Goal: Information Seeking & Learning: Learn about a topic

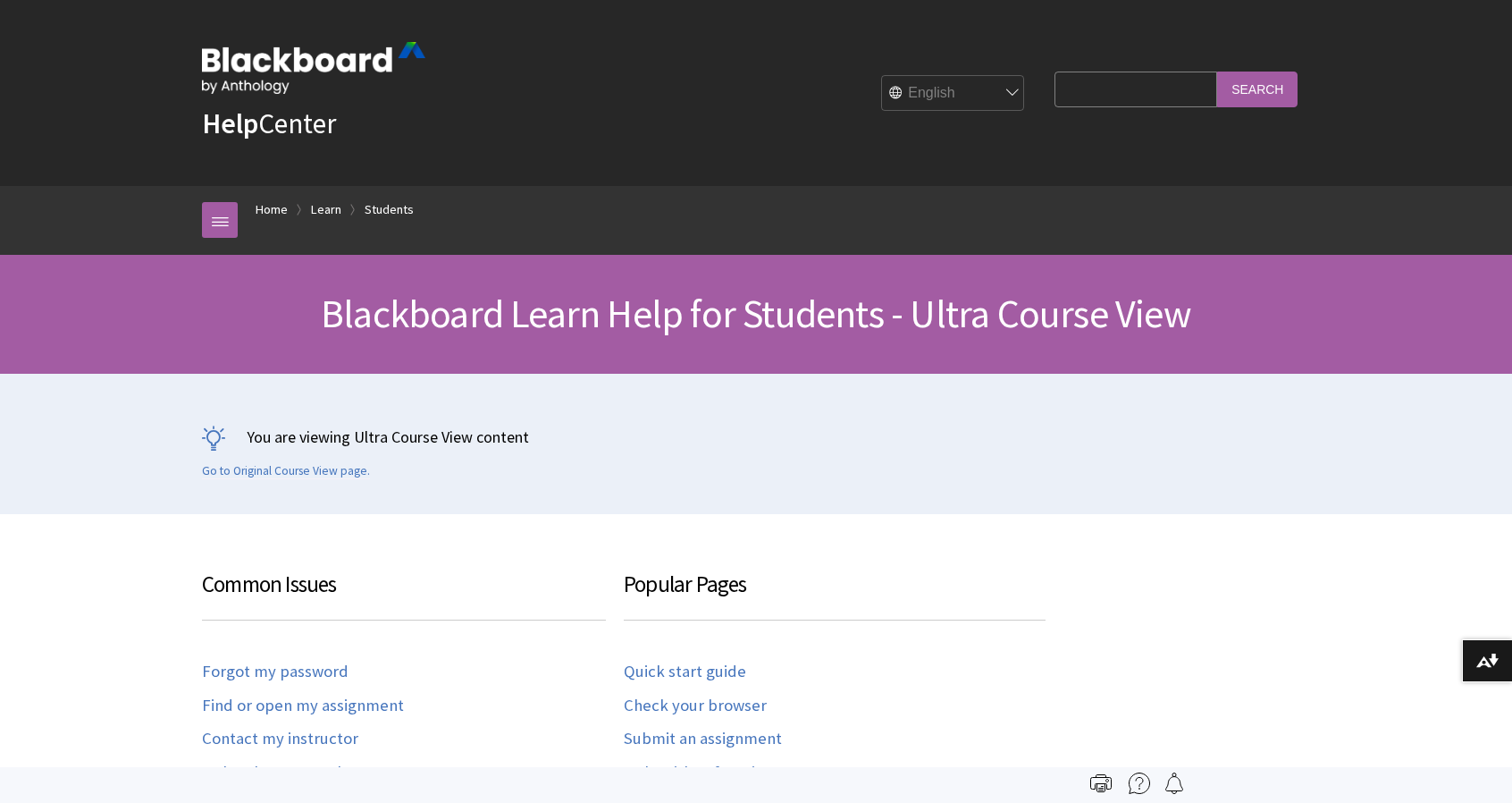
scroll to position [2073, 0]
click at [1074, 101] on input "Search Query" at bounding box center [1136, 88] width 162 height 35
click at [1139, 102] on input "e profile" at bounding box center [1136, 88] width 162 height 35
type input "e profile tool"
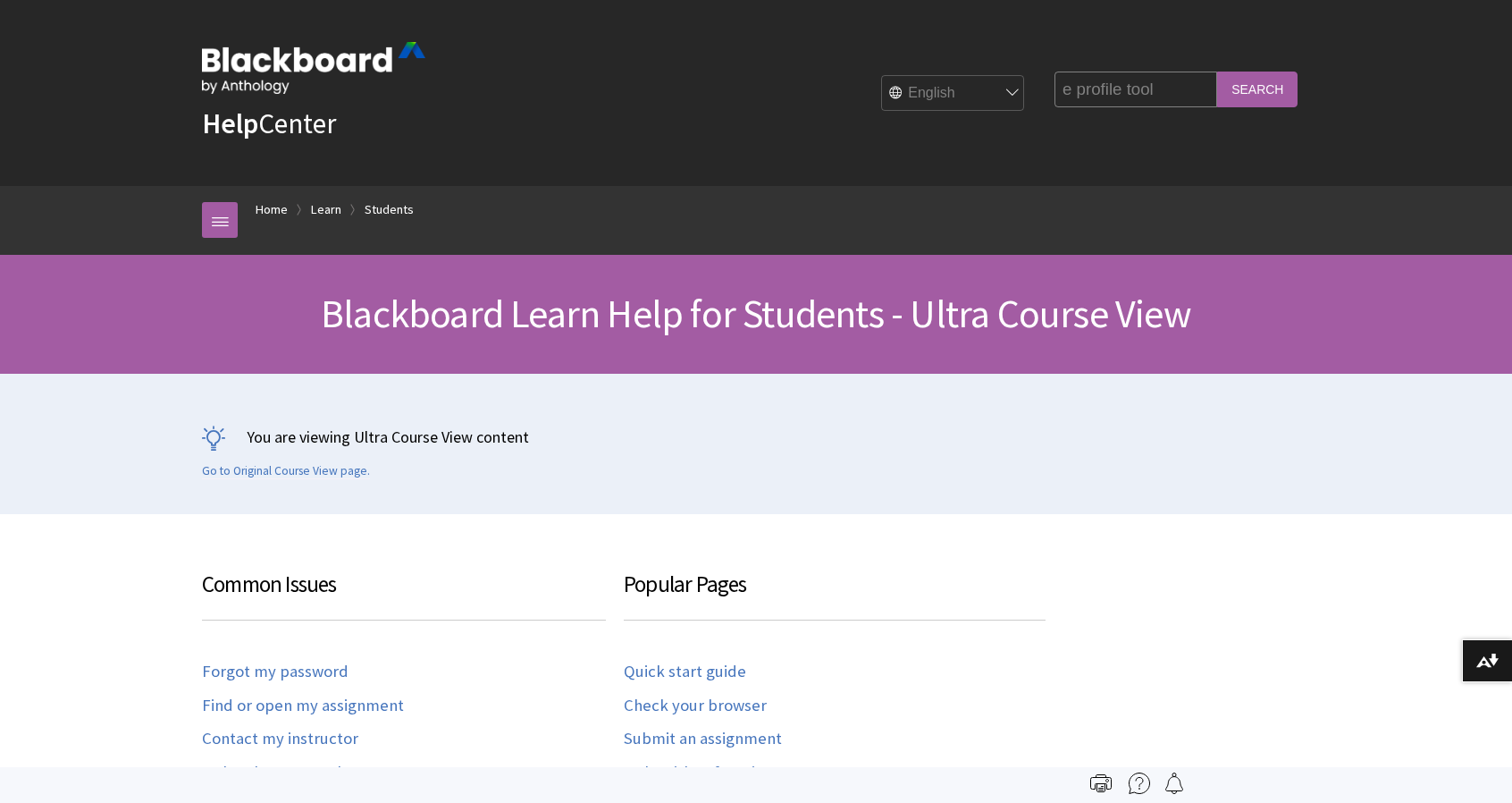
click at [1217, 71] on input "Search" at bounding box center [1257, 88] width 80 height 35
click at [1282, 103] on input "Search" at bounding box center [1257, 88] width 80 height 35
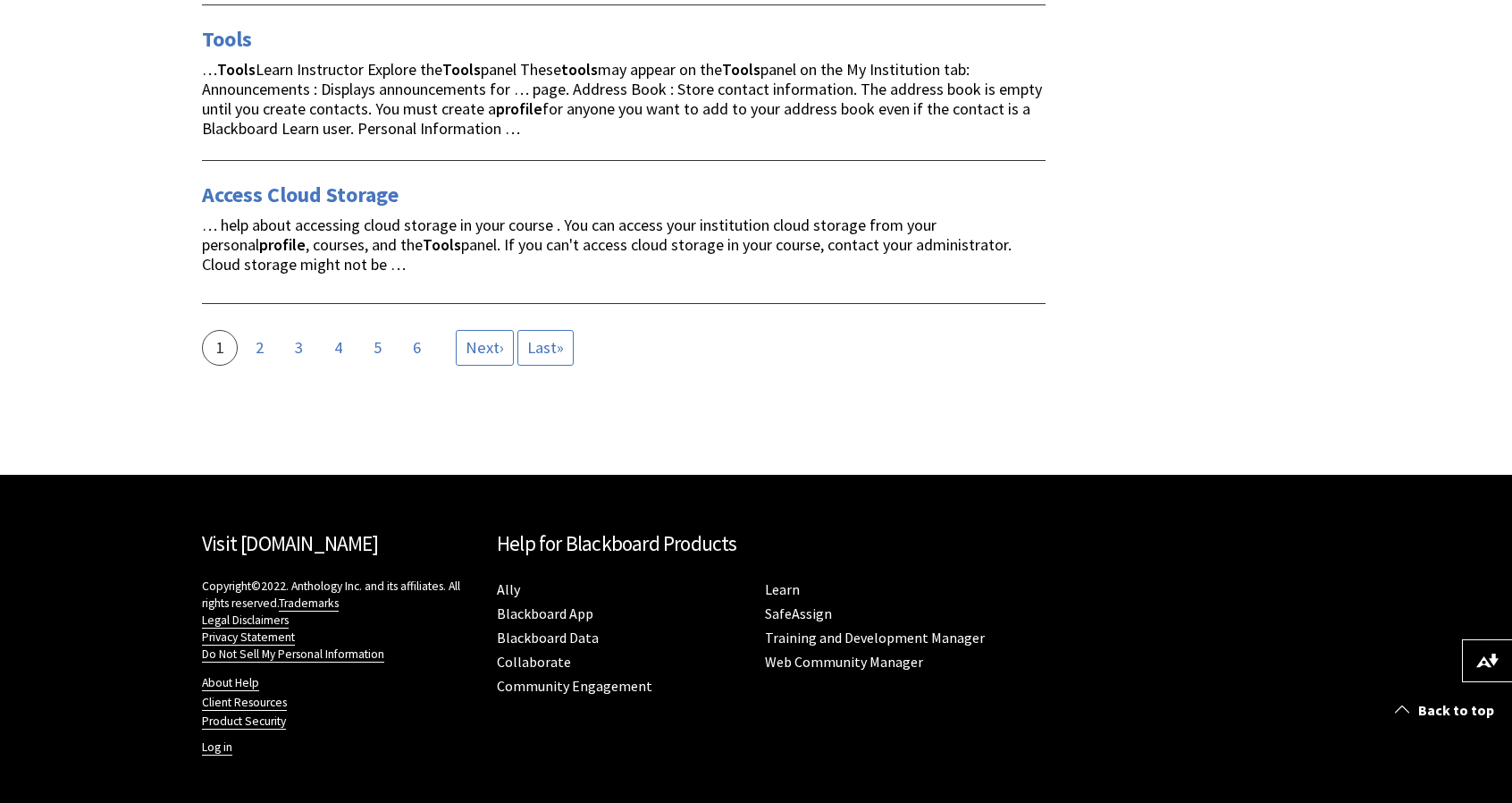
scroll to position [4503, 0]
click at [1434, 706] on link "Back to top" at bounding box center [1447, 710] width 131 height 33
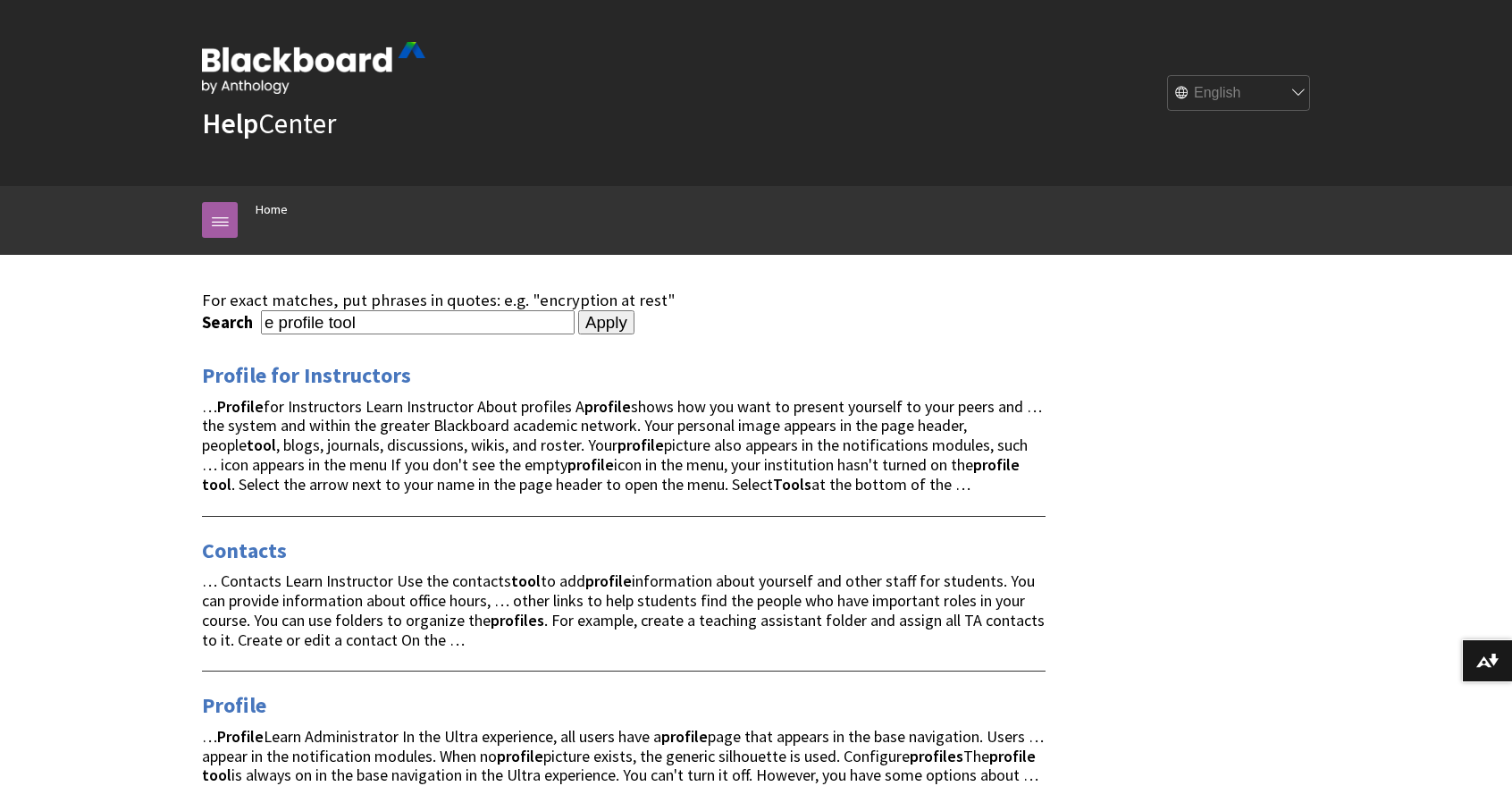
click at [273, 335] on input "e profile tool" at bounding box center [418, 322] width 314 height 24
type input "eprofile tool"
click at [578, 310] on input "Apply" at bounding box center [606, 322] width 56 height 25
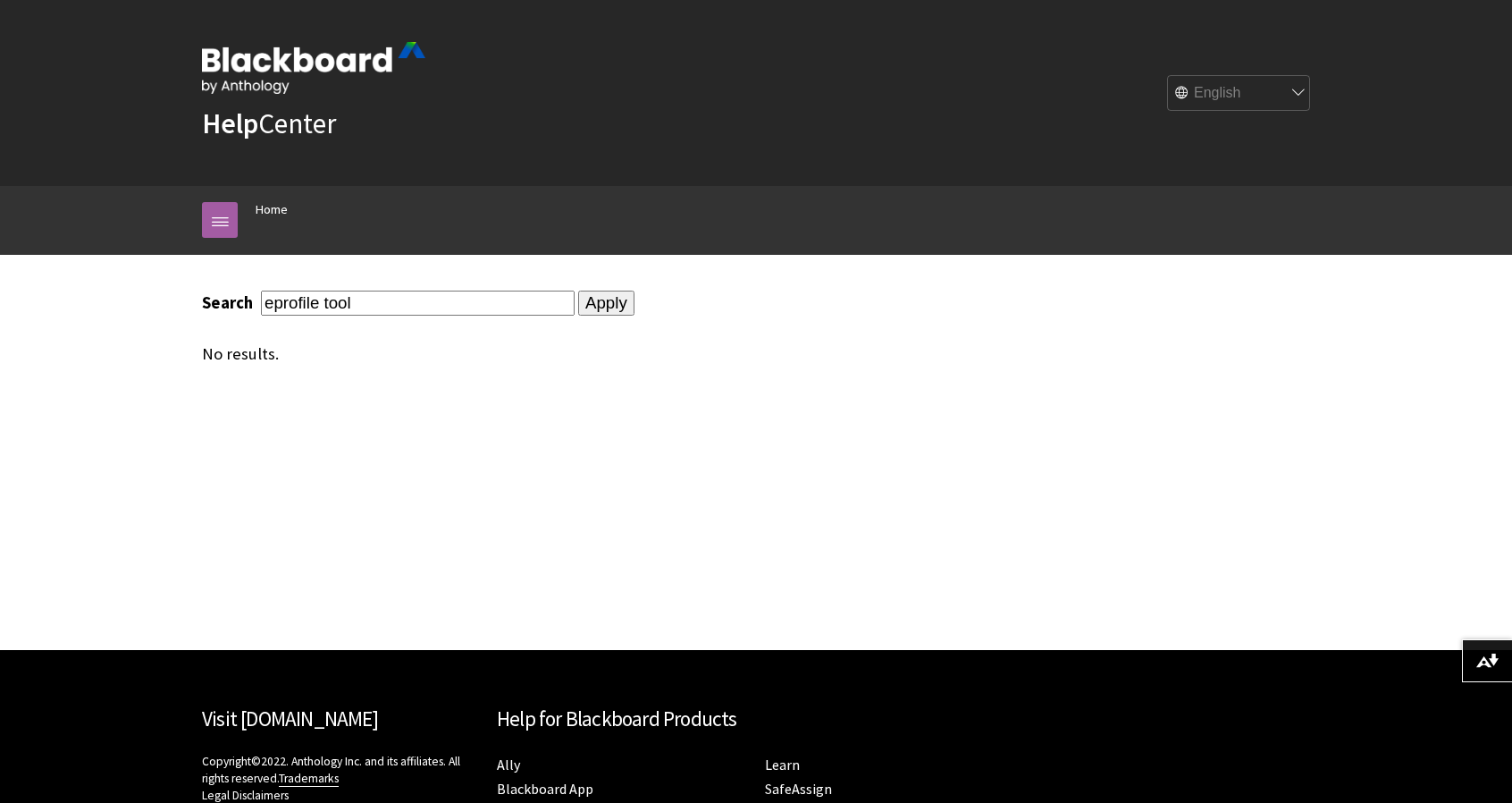
click at [322, 315] on input "eprofile tool" at bounding box center [418, 303] width 314 height 24
click at [729, 587] on div "Search epro Apply No results." at bounding box center [623, 452] width 880 height 395
click at [484, 315] on input "epro" at bounding box center [418, 303] width 314 height 24
type input "e portfolio tool"
click at [578, 291] on input "Apply" at bounding box center [606, 303] width 56 height 25
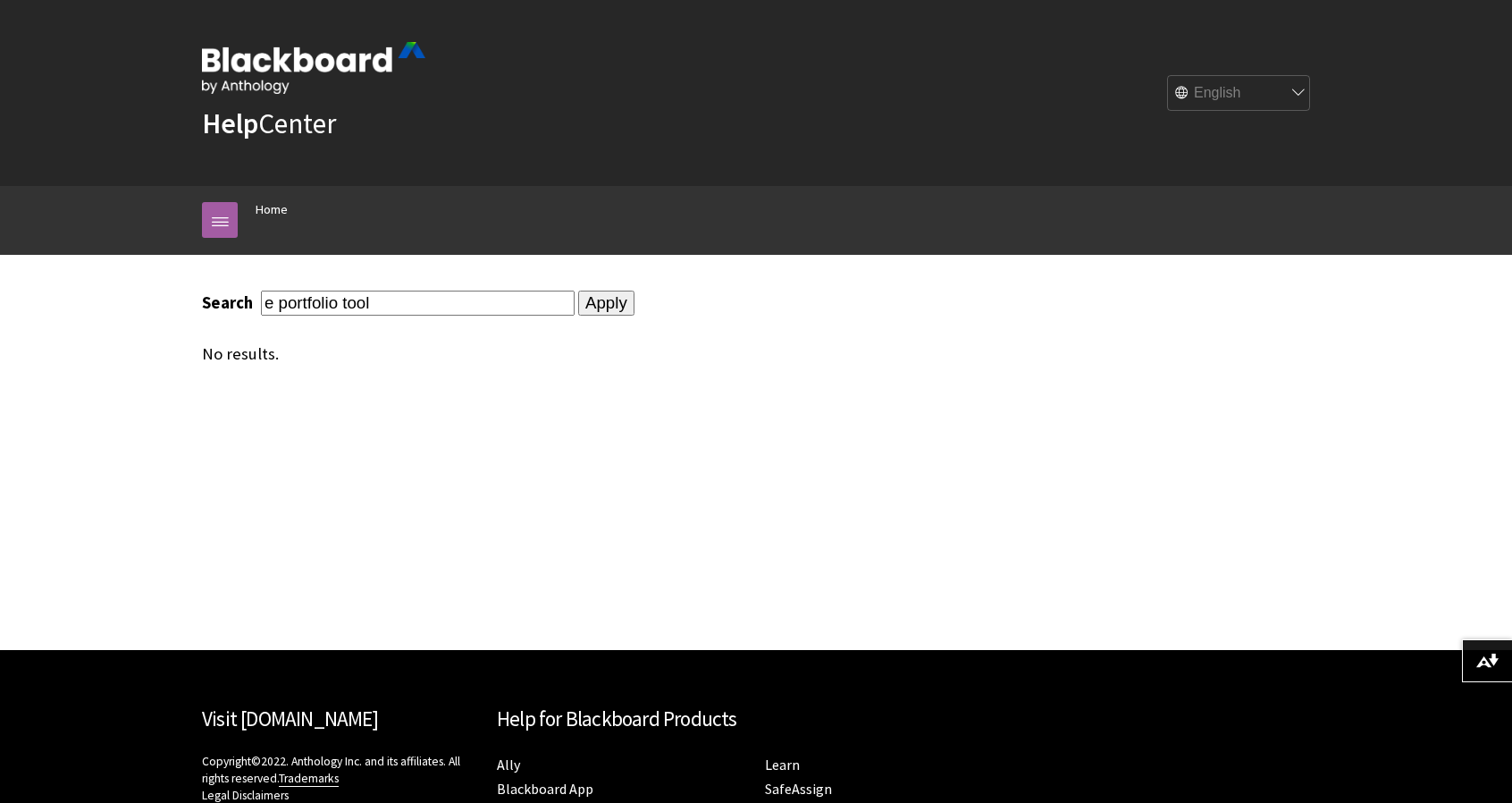
click at [579, 316] on input "Apply" at bounding box center [606, 303] width 56 height 25
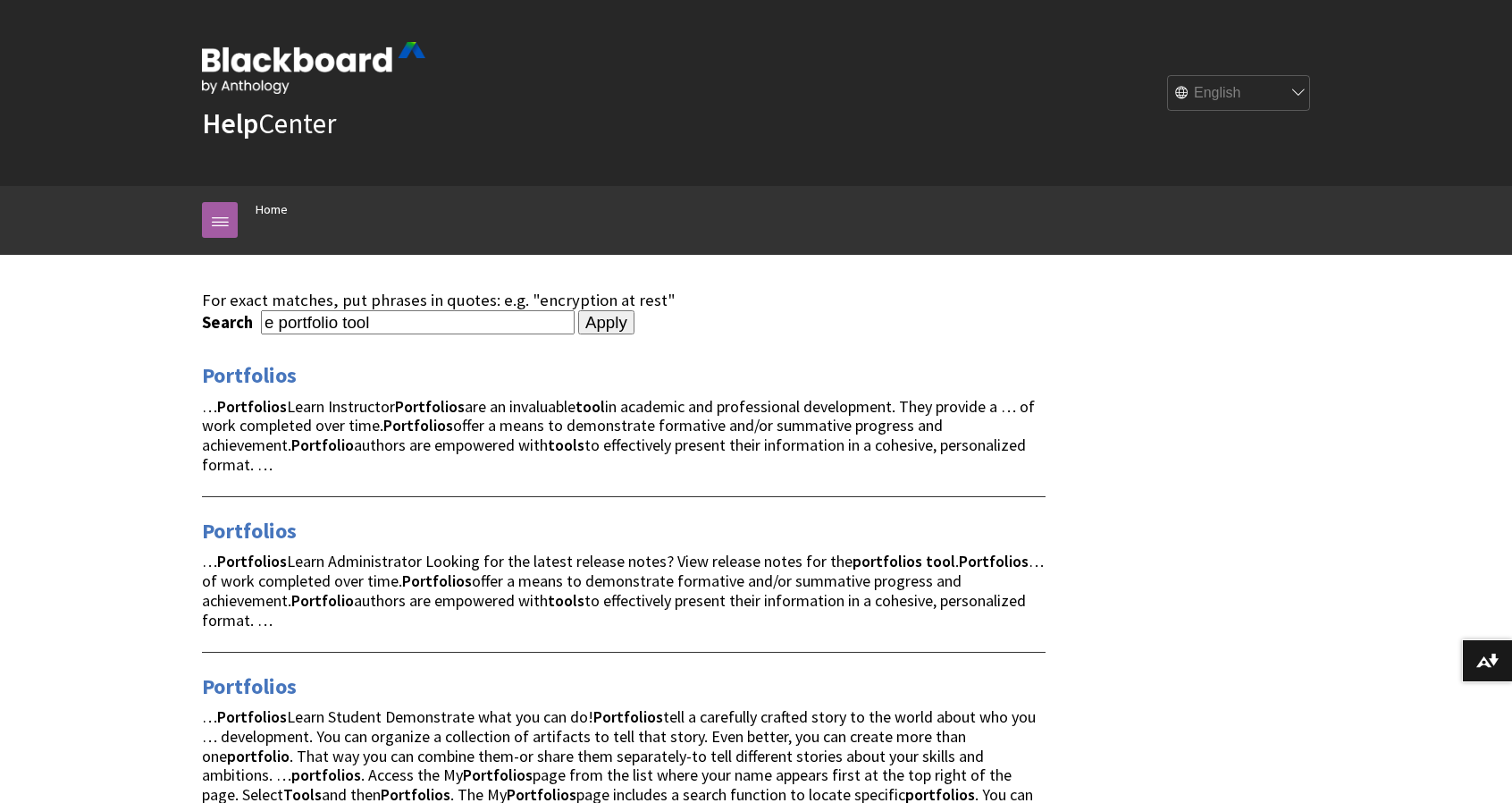
click at [652, 467] on span "… Portfolios Learn Instructor Portfolios are an invaluable tool in academic and…" at bounding box center [618, 435] width 833 height 78
click at [280, 390] on link "Portfolios" at bounding box center [249, 375] width 95 height 29
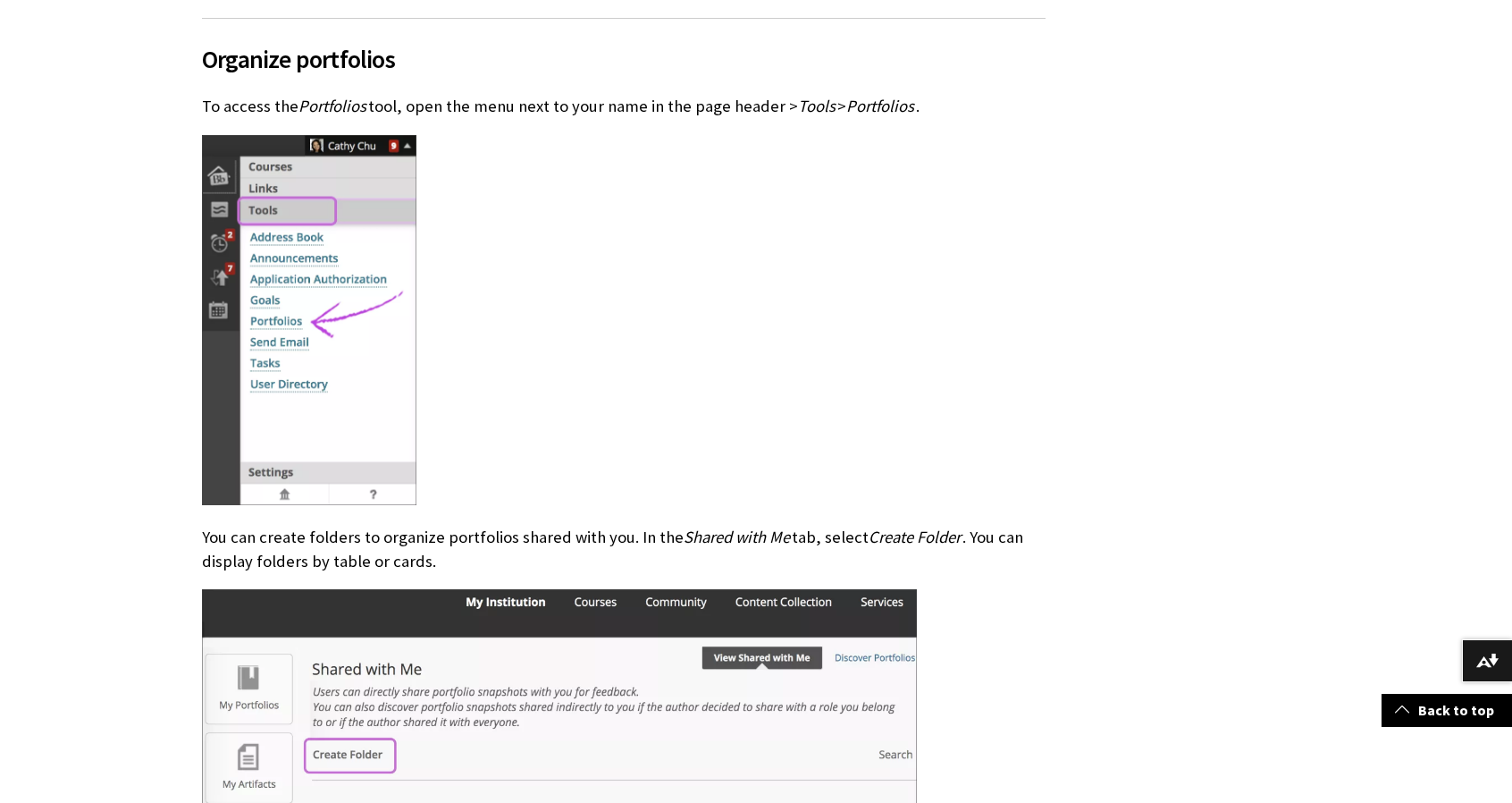
scroll to position [1237, 0]
